Goal: Book appointment/travel/reservation

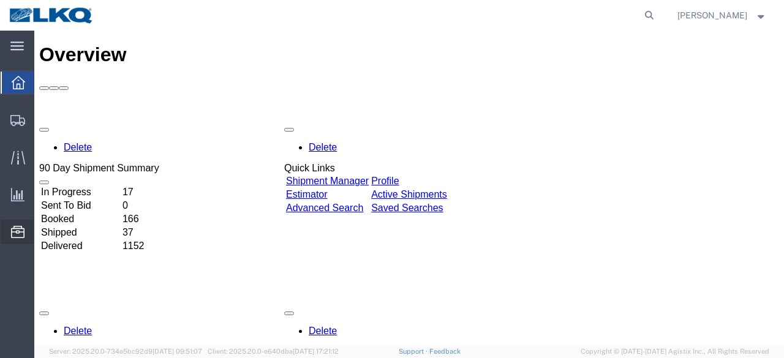
click at [0, 0] on span "Location Appointment" at bounding box center [0, 0] width 0 height 0
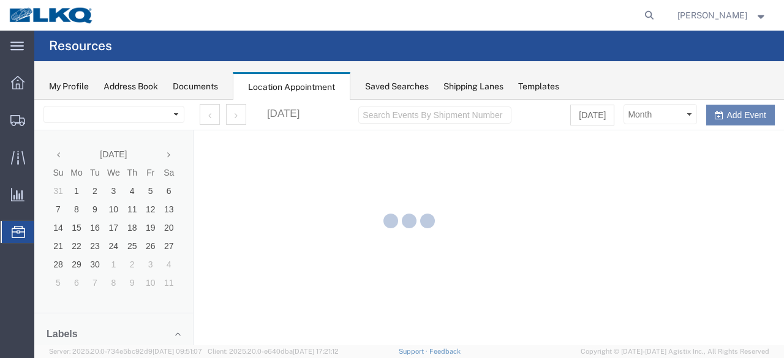
select select "28712"
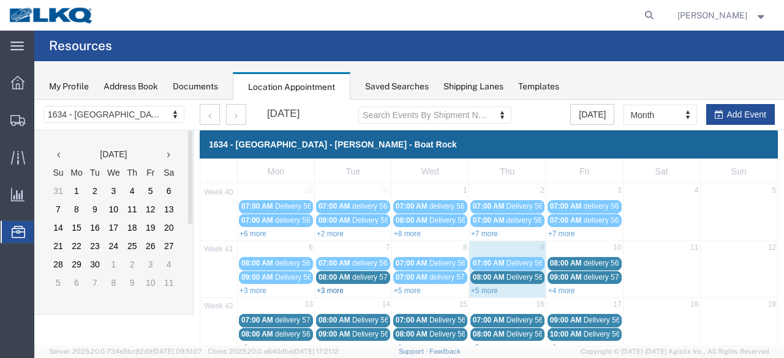
click at [340, 287] on link "+3 more" at bounding box center [330, 291] width 27 height 9
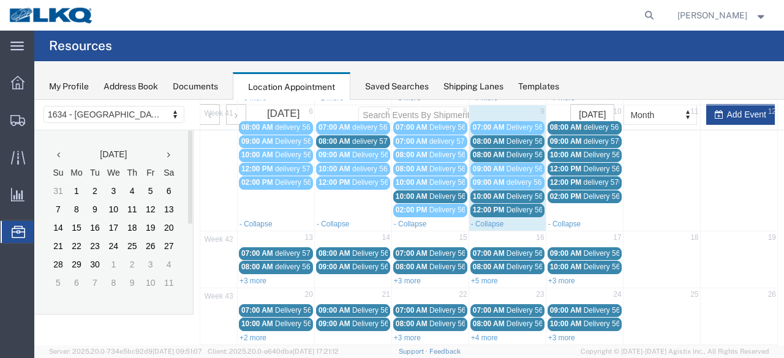
scroll to position [192, 0]
